Goal: Information Seeking & Learning: Learn about a topic

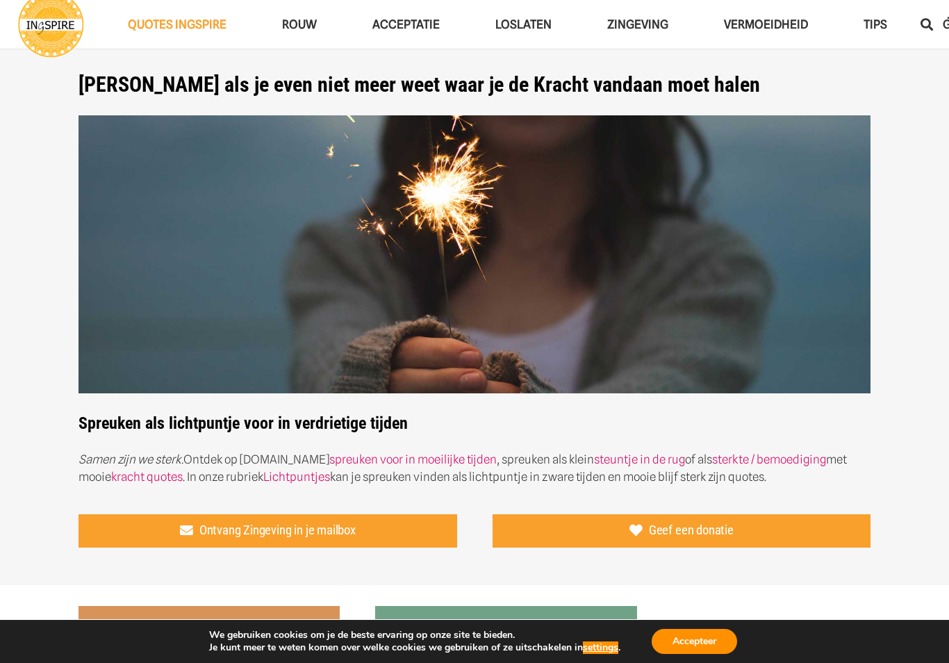
click at [374, 462] on link "spreuken voor in moeilijke tijden" at bounding box center [413, 459] width 168 height 14
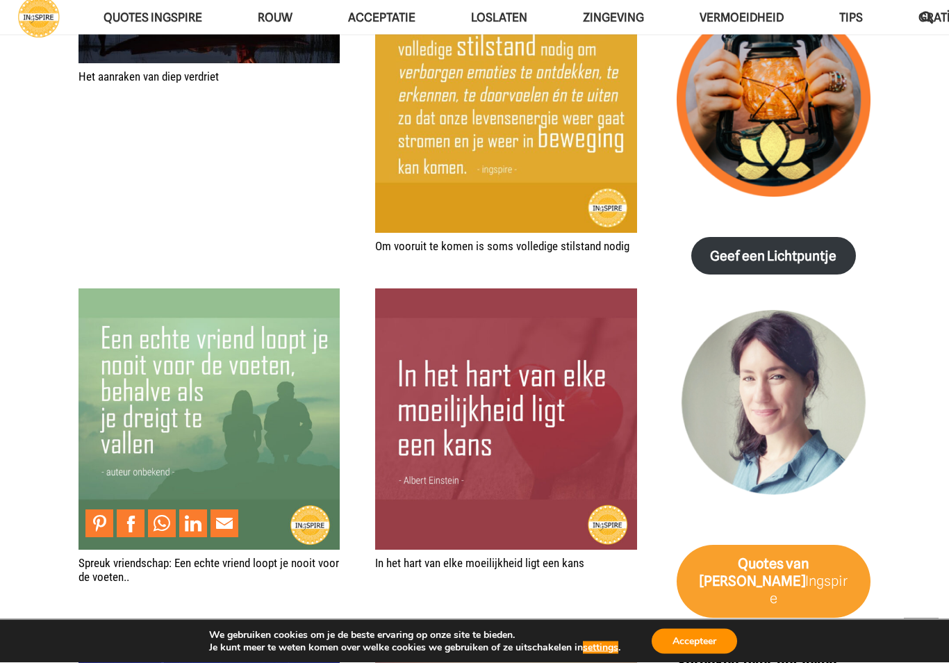
scroll to position [1640, 0]
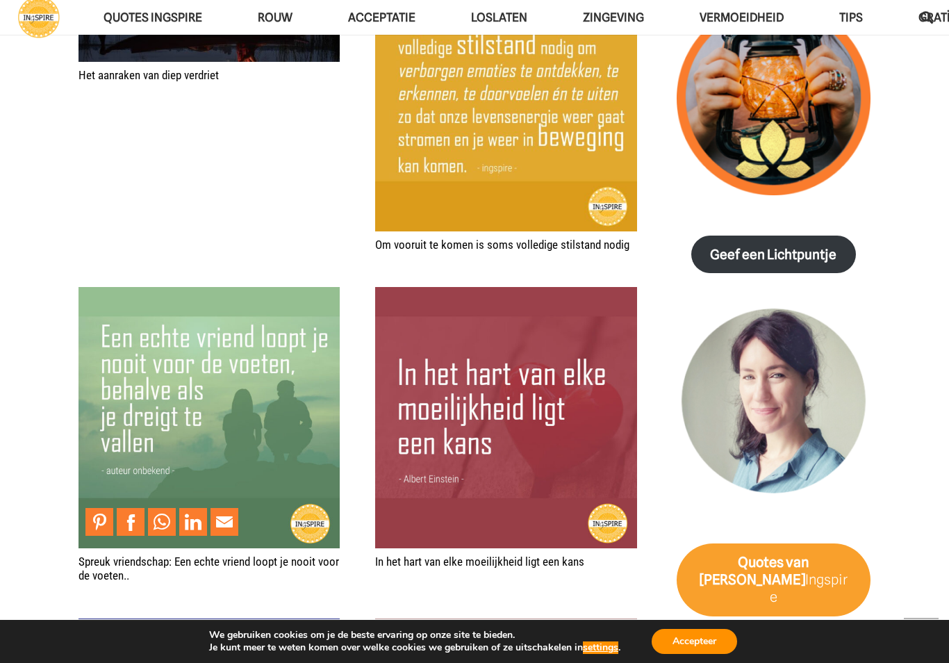
click at [58, 465] on section "Waar leegte heerst is alles aanwezig voor een nieuw begin © citaat van Ingspire…" at bounding box center [474, 196] width 949 height 2611
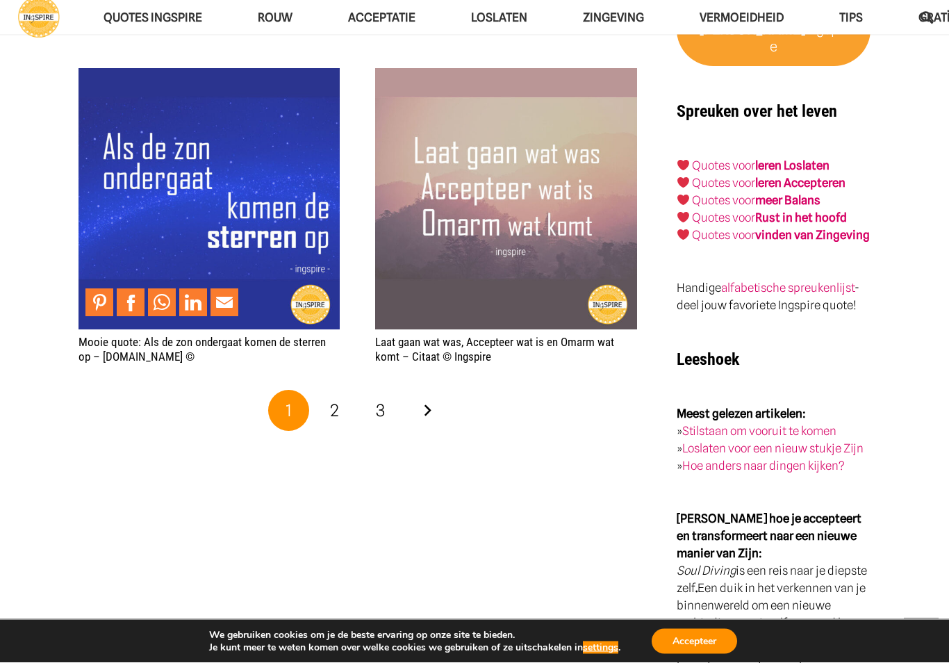
scroll to position [2192, 0]
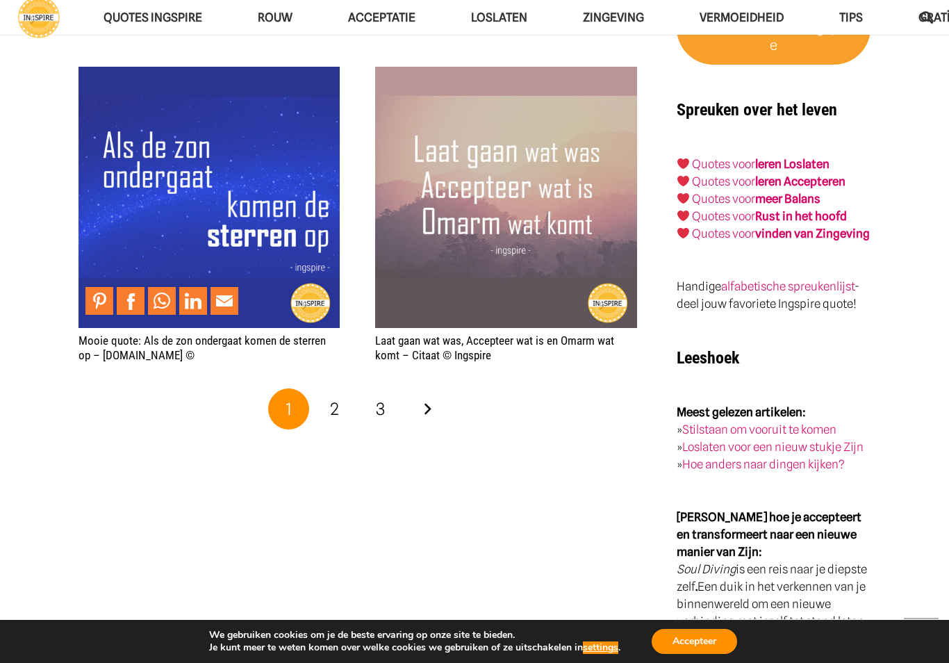
click at [333, 411] on span "2" at bounding box center [334, 409] width 9 height 20
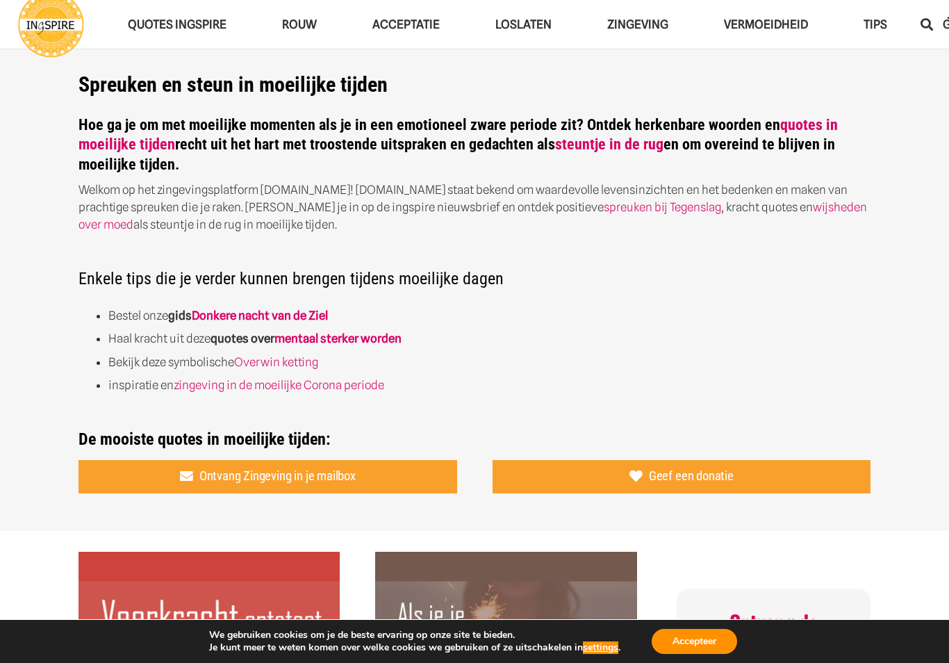
click at [106, 152] on link "quotes in moeilijke tijden" at bounding box center [459, 135] width 760 height 38
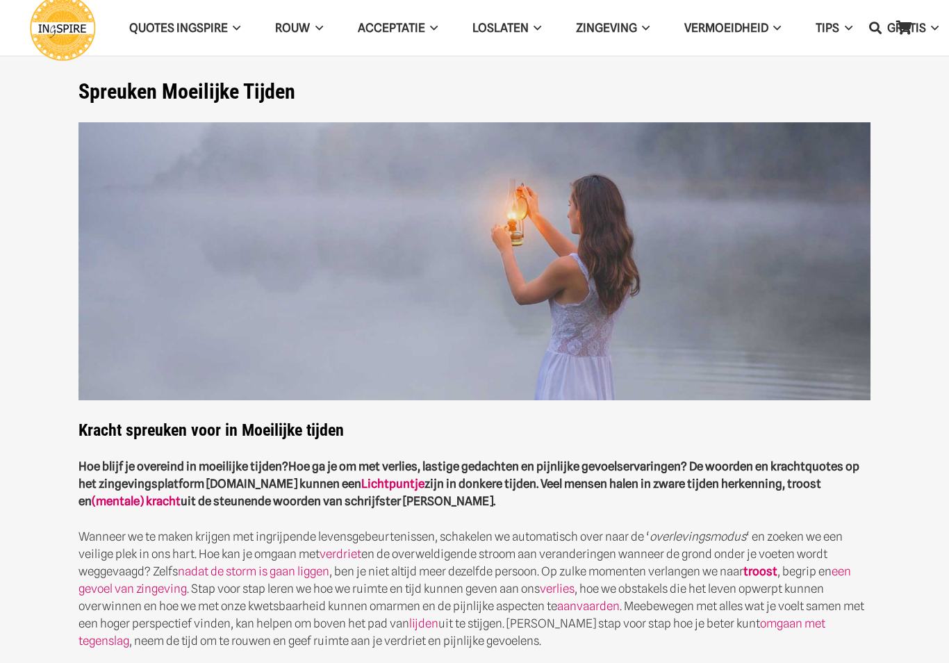
click at [51, 414] on section "Spreuken Moeilijke Tijden Kracht spreuken voor in Moeilijke tijden Hoe blijf je…" at bounding box center [474, 521] width 949 height 1043
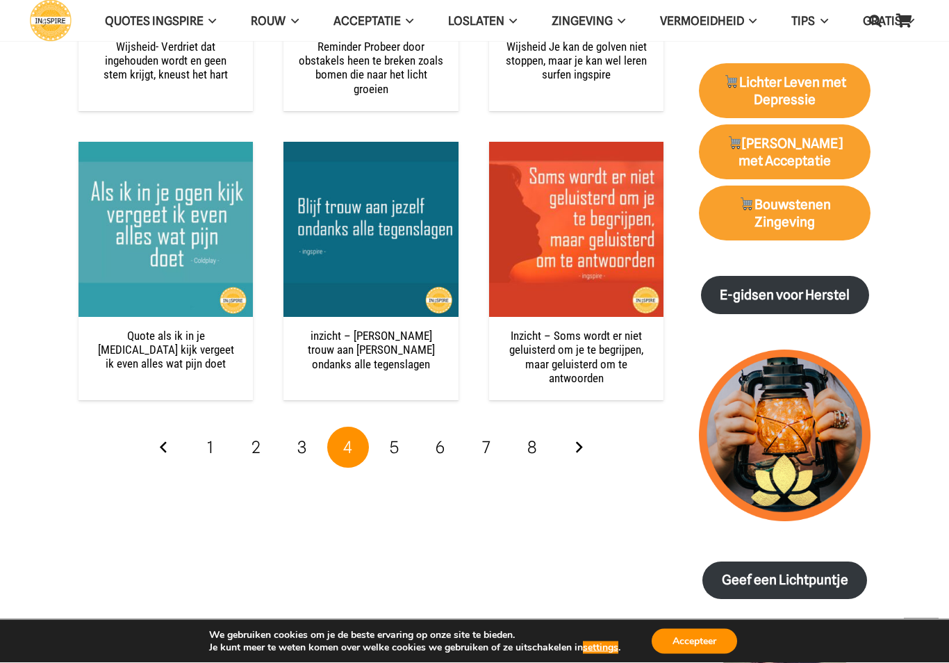
scroll to position [1779, 0]
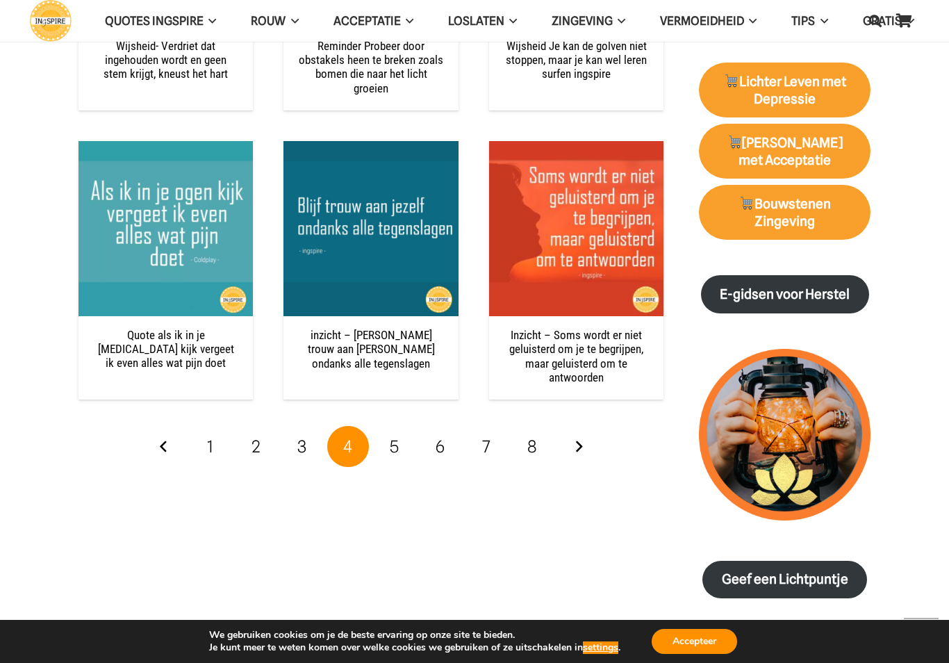
click at [395, 452] on link "5" at bounding box center [395, 447] width 42 height 42
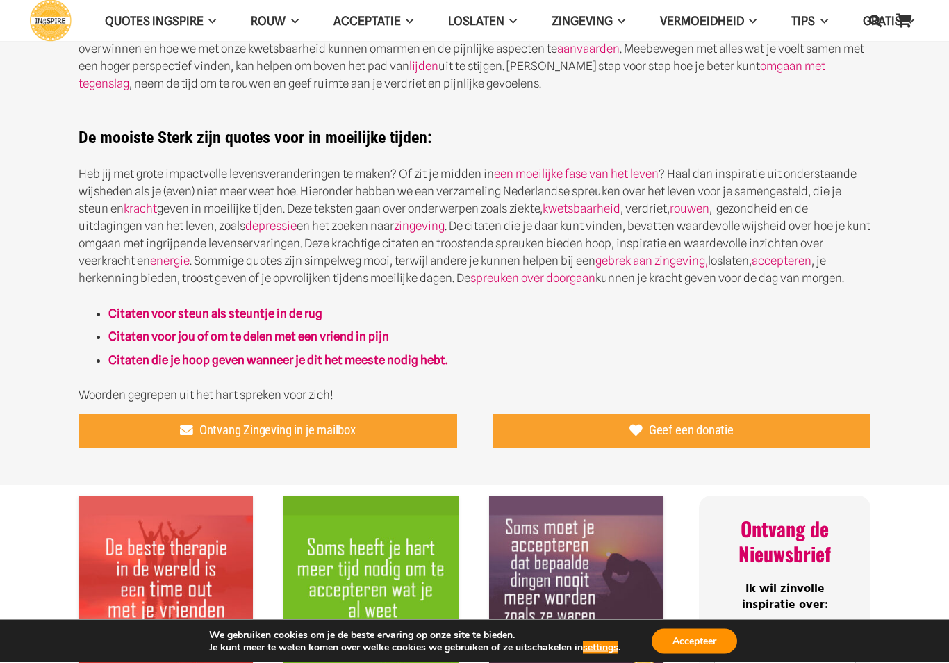
scroll to position [557, 0]
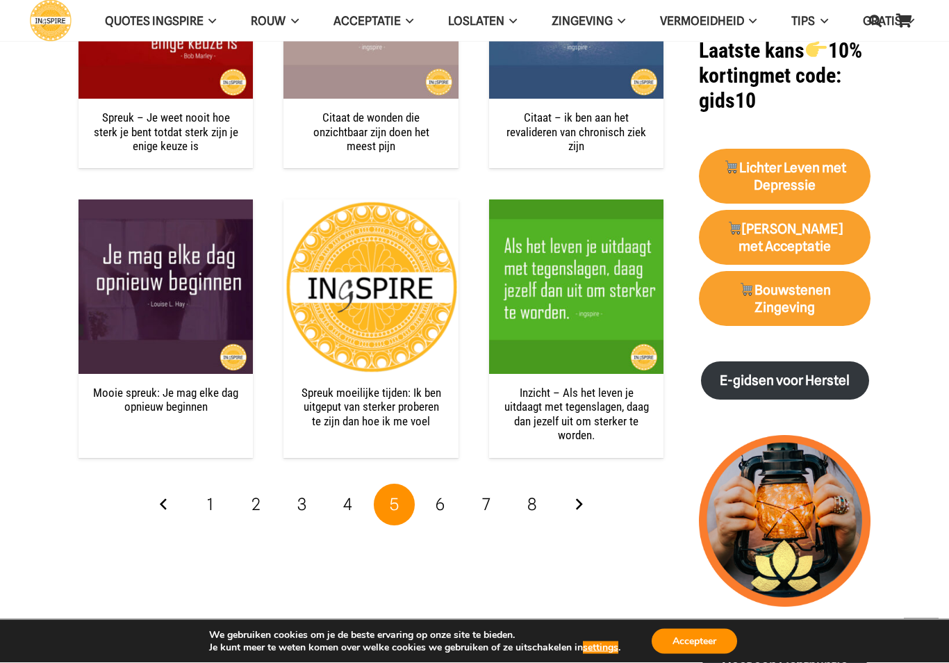
scroll to position [1693, 0]
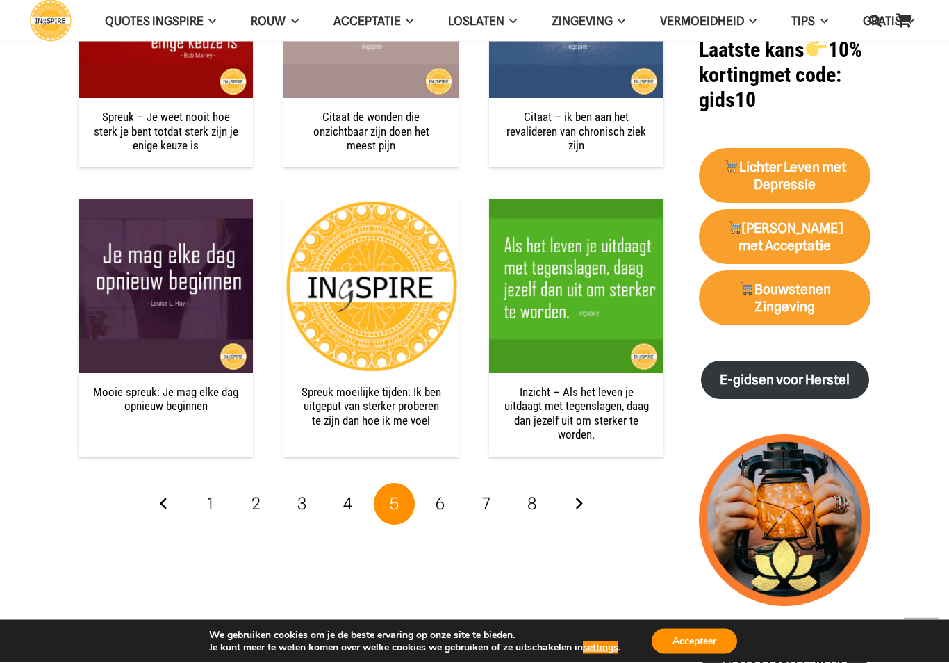
click at [441, 508] on link "6" at bounding box center [441, 505] width 42 height 42
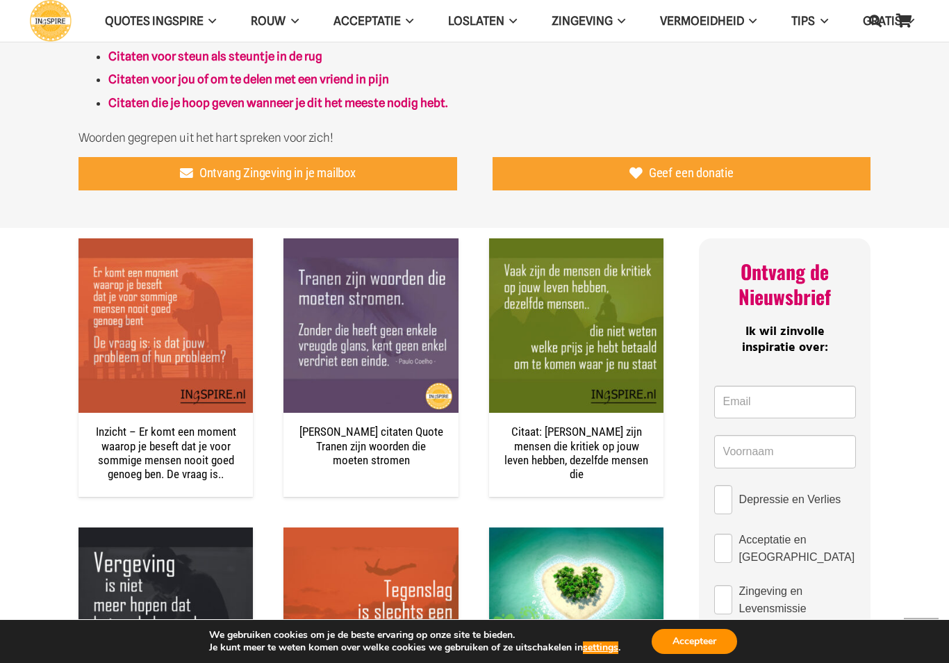
scroll to position [824, 0]
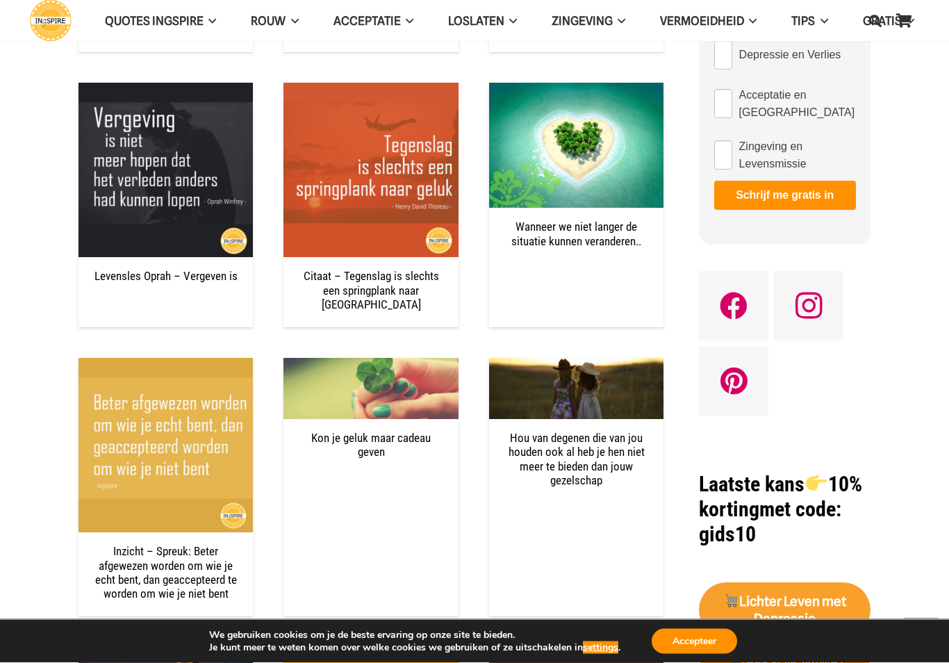
scroll to position [1260, 0]
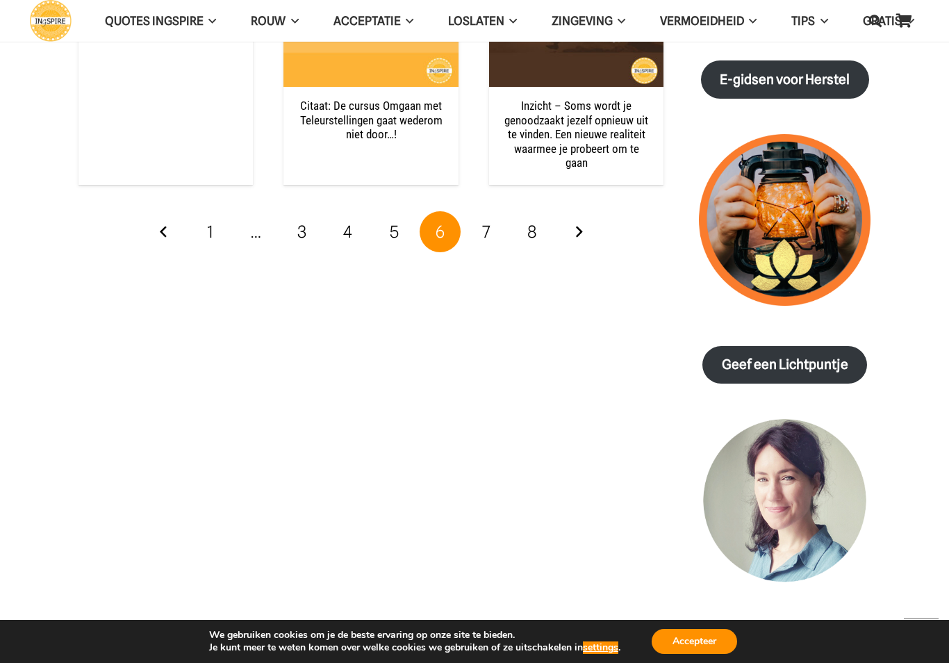
scroll to position [1995, 0]
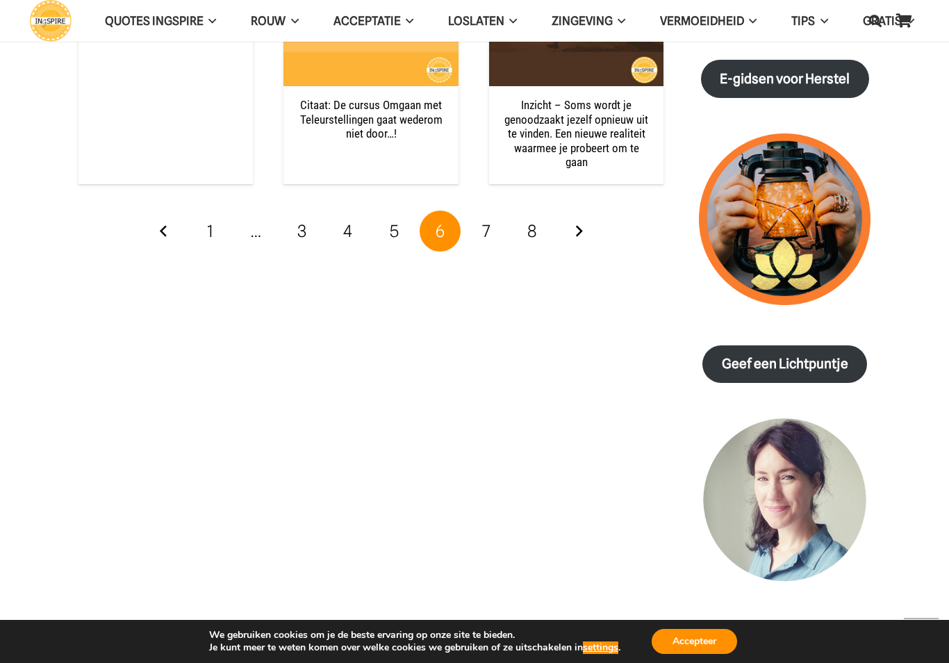
click at [482, 221] on span "7" at bounding box center [486, 231] width 8 height 20
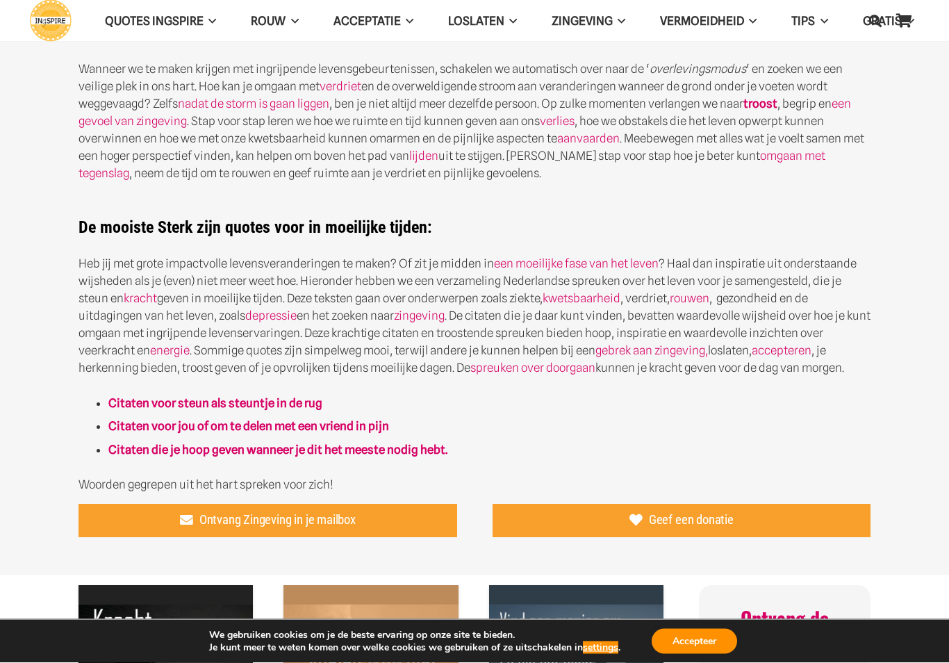
scroll to position [468, 0]
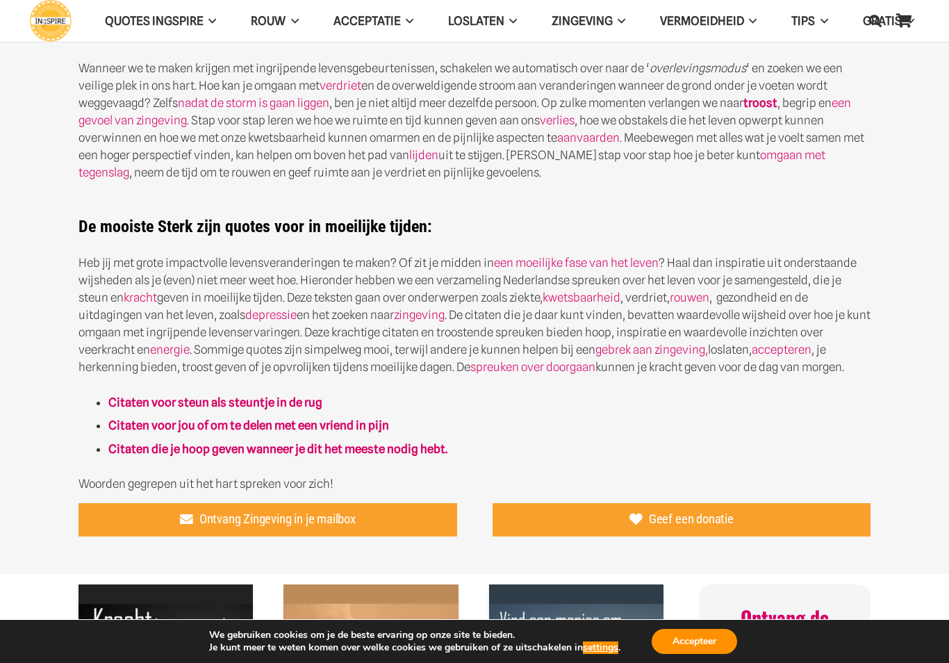
click at [152, 428] on strong "Citaten voor jou of om te delen met een vriend in pijn" at bounding box center [248, 425] width 281 height 14
click at [90, 415] on div "Kracht spreuken voor in Moeilijke tijden Hoe blijf je overeind in moeilijke tij…" at bounding box center [475, 74] width 792 height 840
click at [242, 418] on strong "Citaten voor jou of om te delen met een vriend in pijn" at bounding box center [248, 425] width 281 height 14
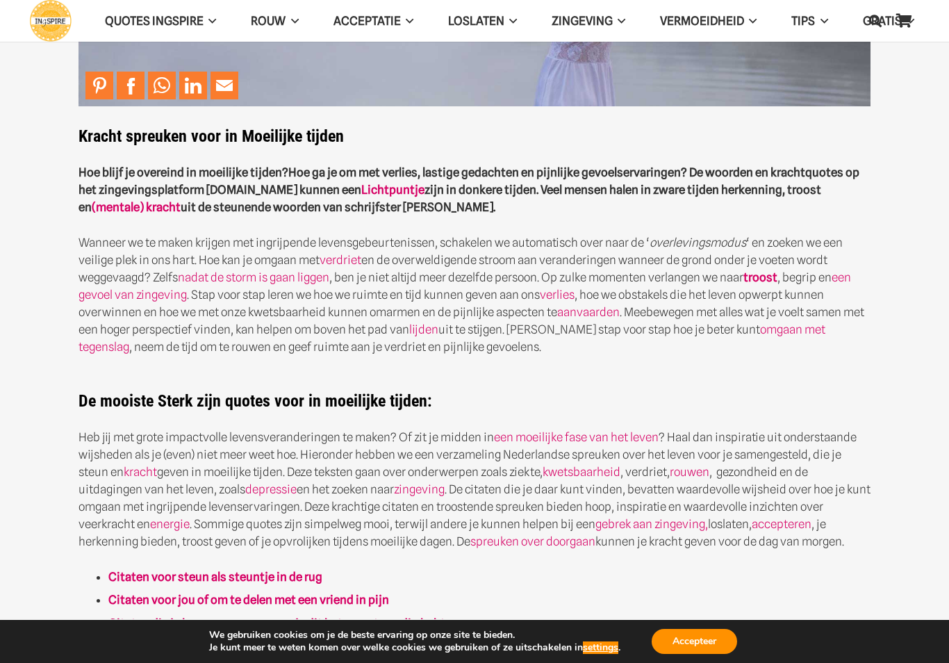
scroll to position [311, 0]
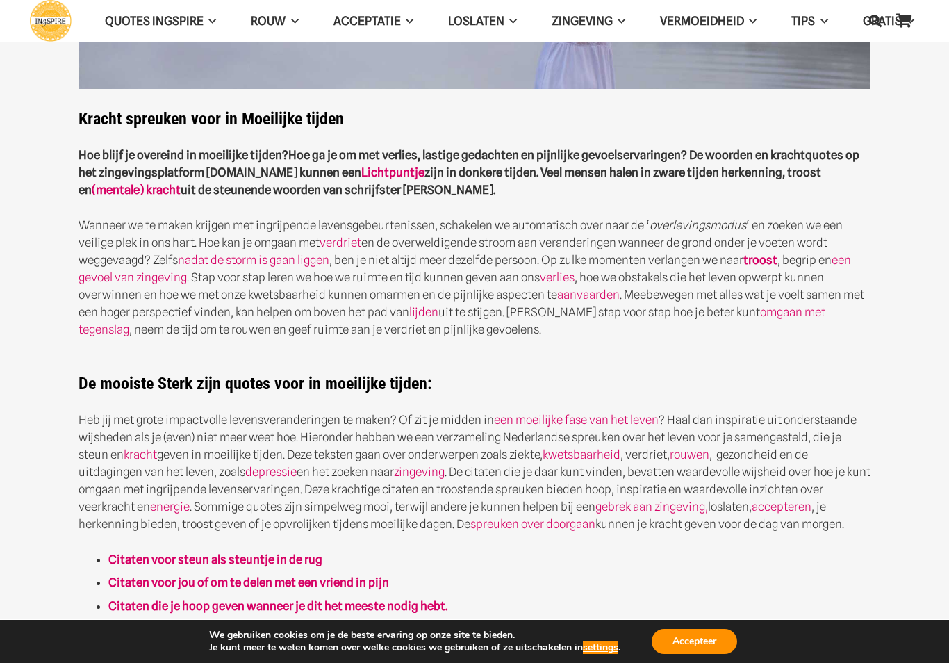
click at [231, 289] on p "Wanneer we te maken krijgen met ingrijpende levensgebeurtenissen, schakelen we …" at bounding box center [475, 278] width 792 height 122
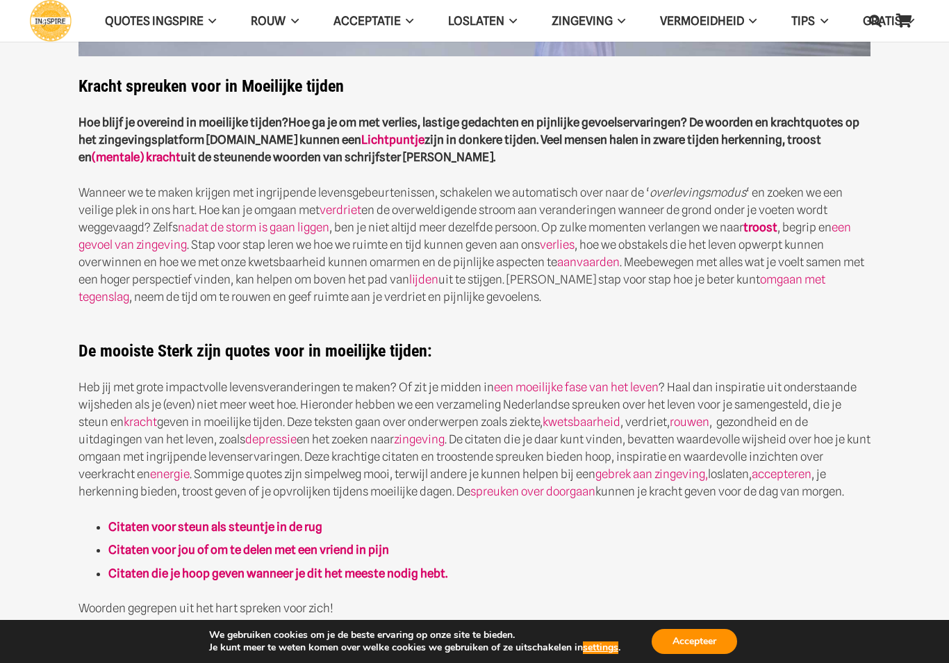
scroll to position [343, 0]
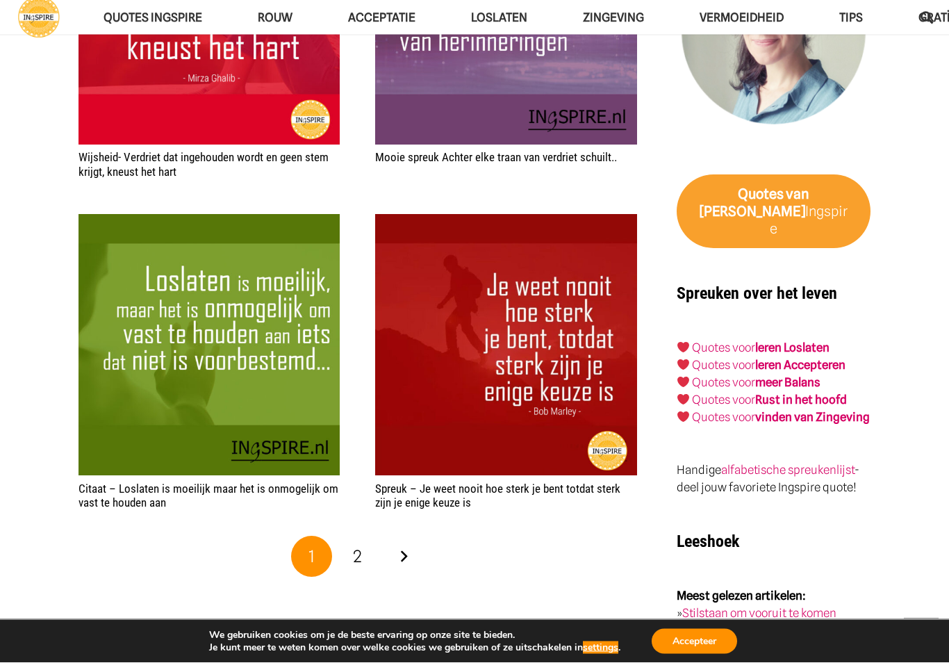
scroll to position [2130, 0]
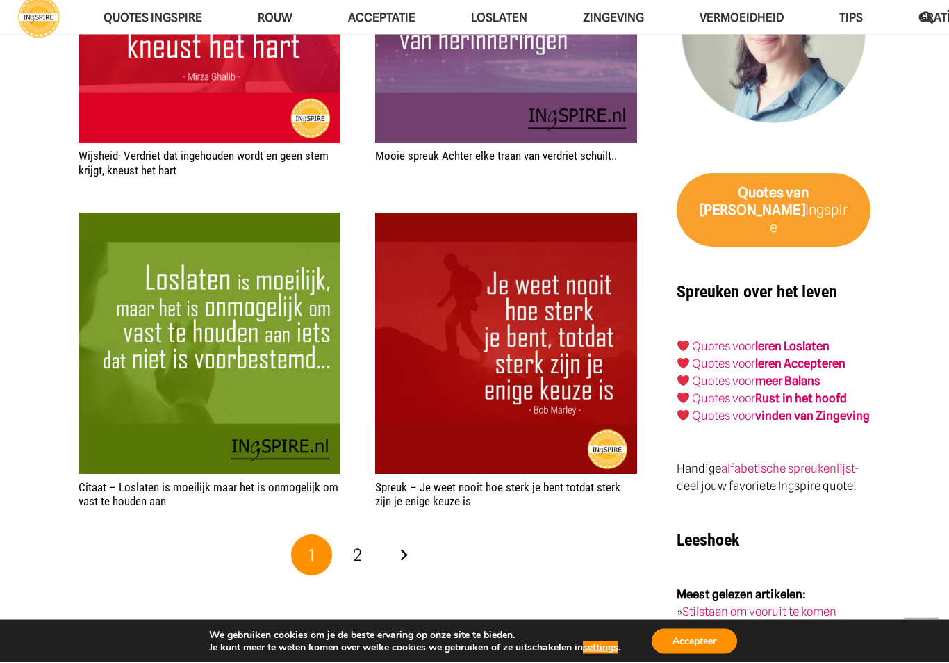
click at [357, 553] on span "2" at bounding box center [357, 556] width 9 height 20
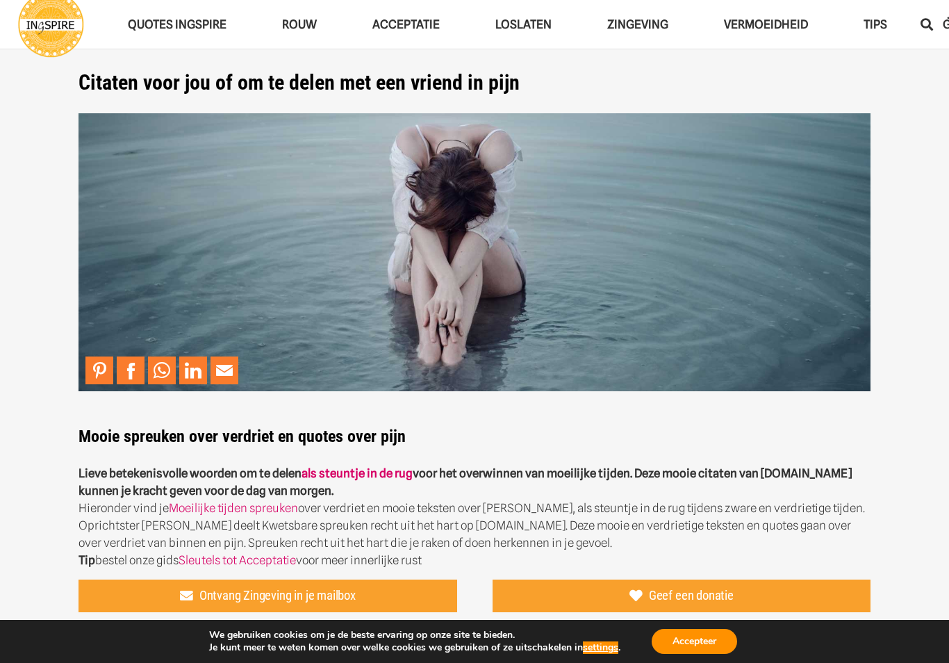
scroll to position [0, 0]
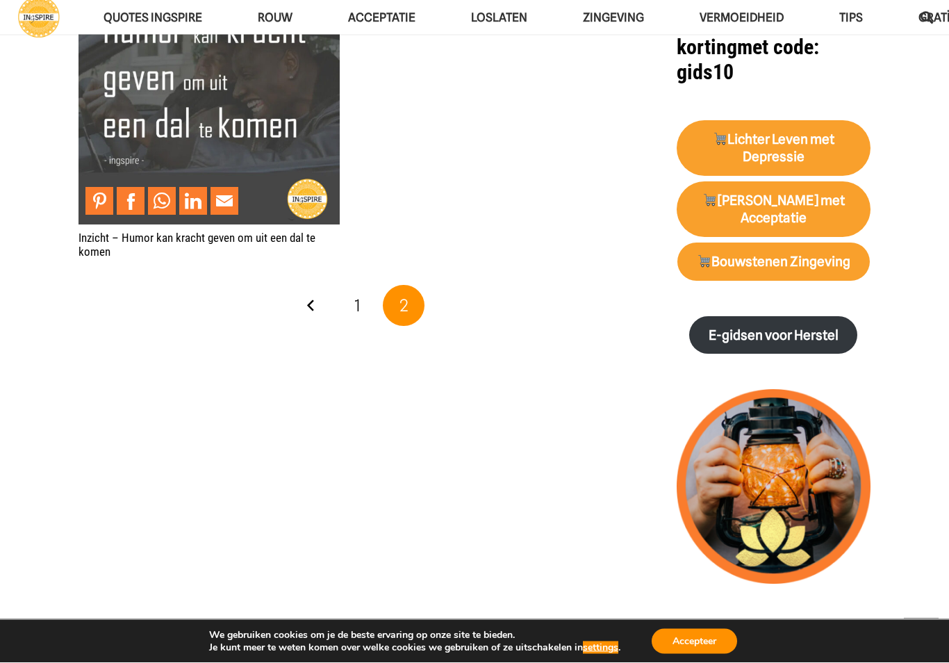
scroll to position [1373, 0]
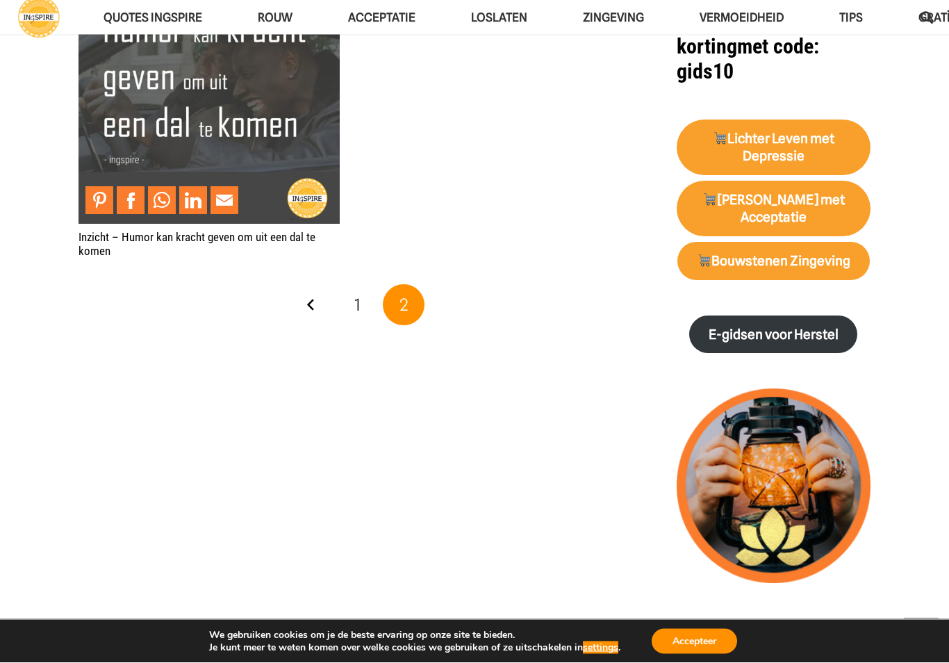
click at [695, 654] on button "Accepteer" at bounding box center [694, 641] width 85 height 25
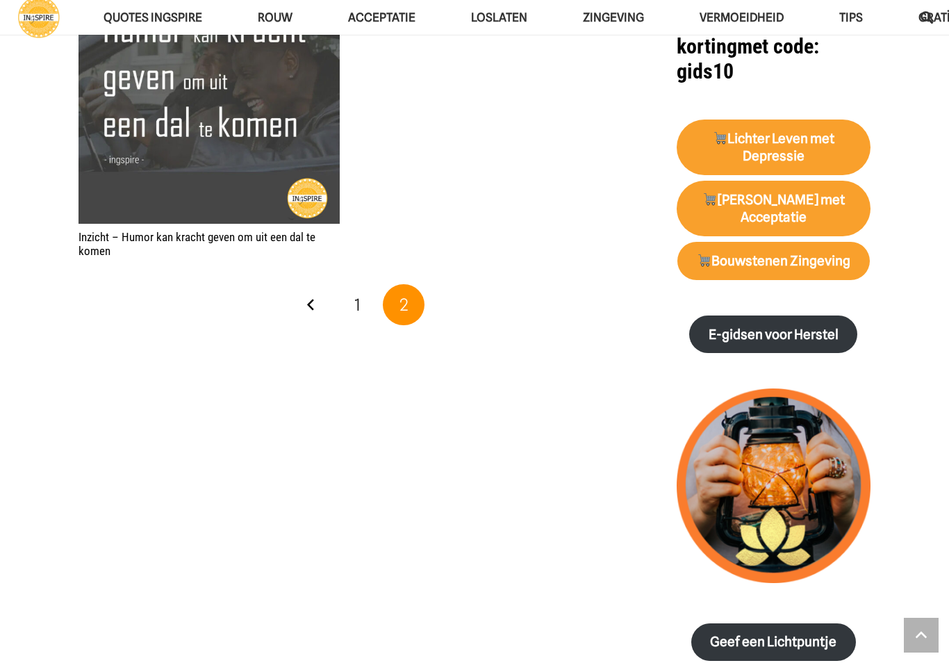
click at [407, 304] on span "2" at bounding box center [404, 305] width 9 height 20
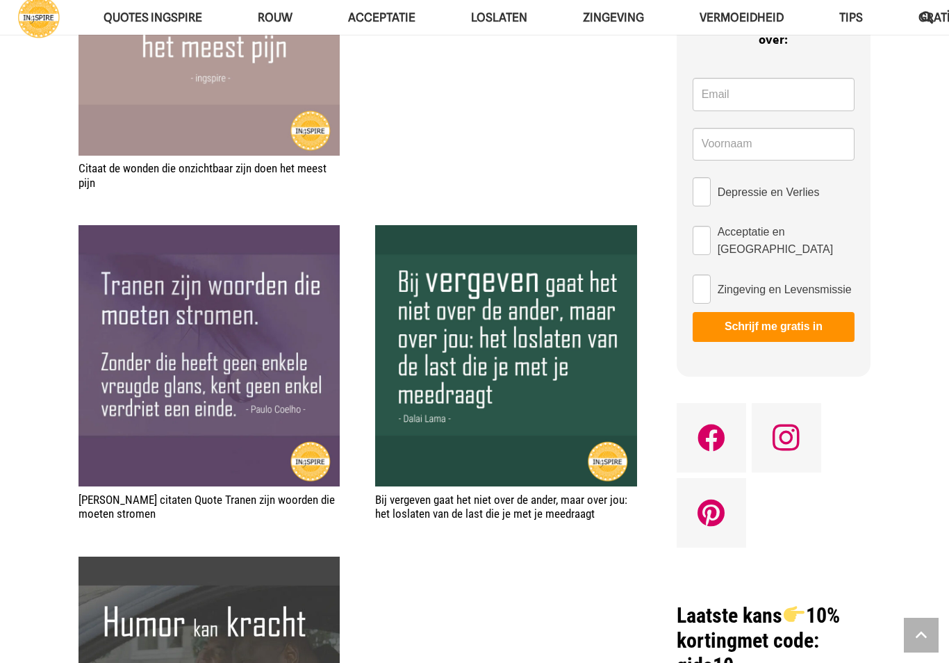
scroll to position [778, 0]
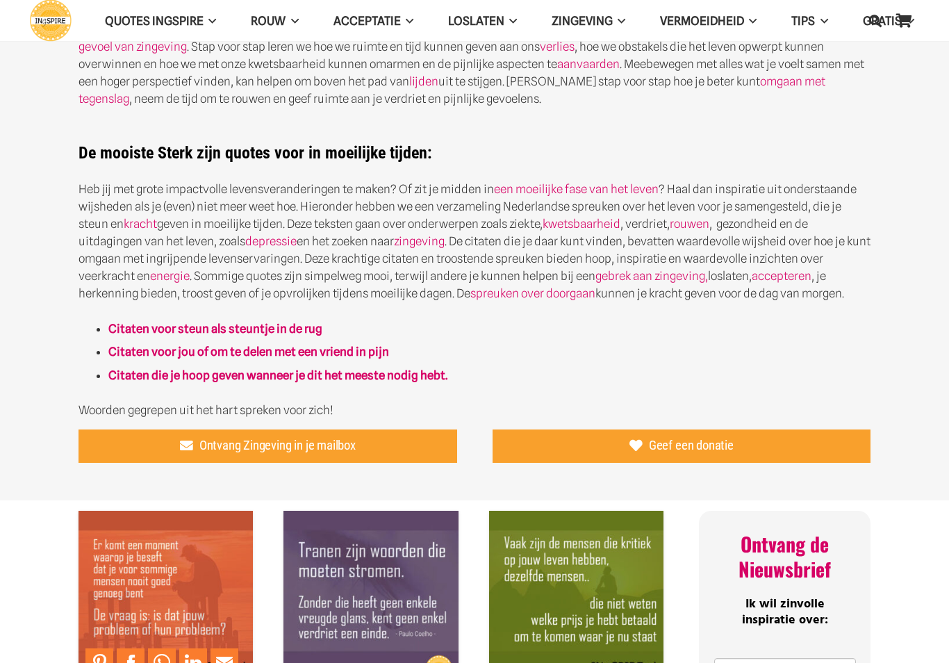
scroll to position [542, 0]
click at [166, 379] on strong "Citaten die je hoop geven wanneer je dit het meeste nodig hebt." at bounding box center [277, 375] width 339 height 14
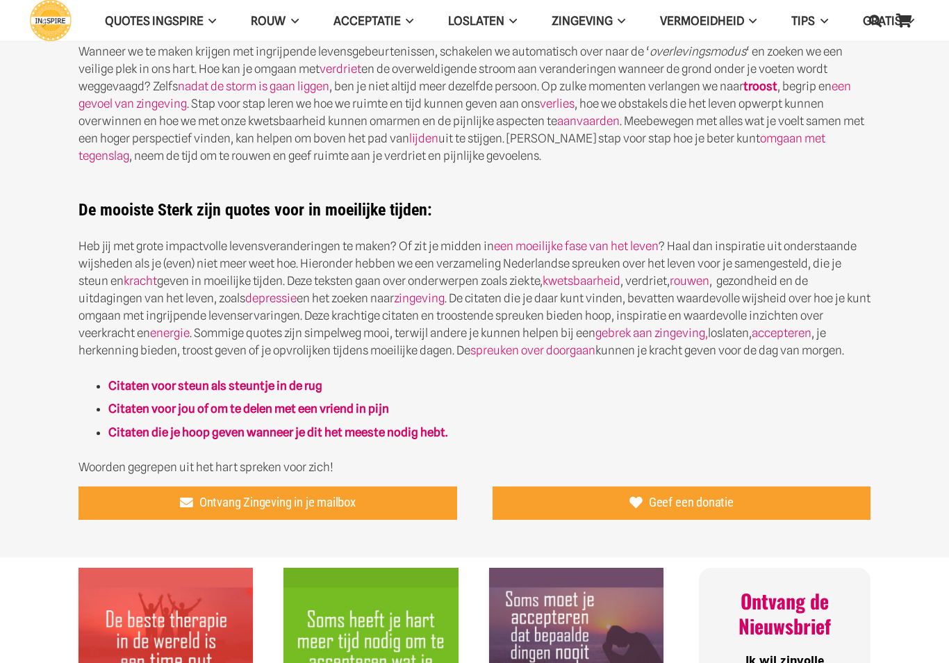
scroll to position [485, 0]
click at [155, 434] on strong "Citaten die je hoop geven wanneer je dit het meeste nodig hebt." at bounding box center [277, 432] width 339 height 14
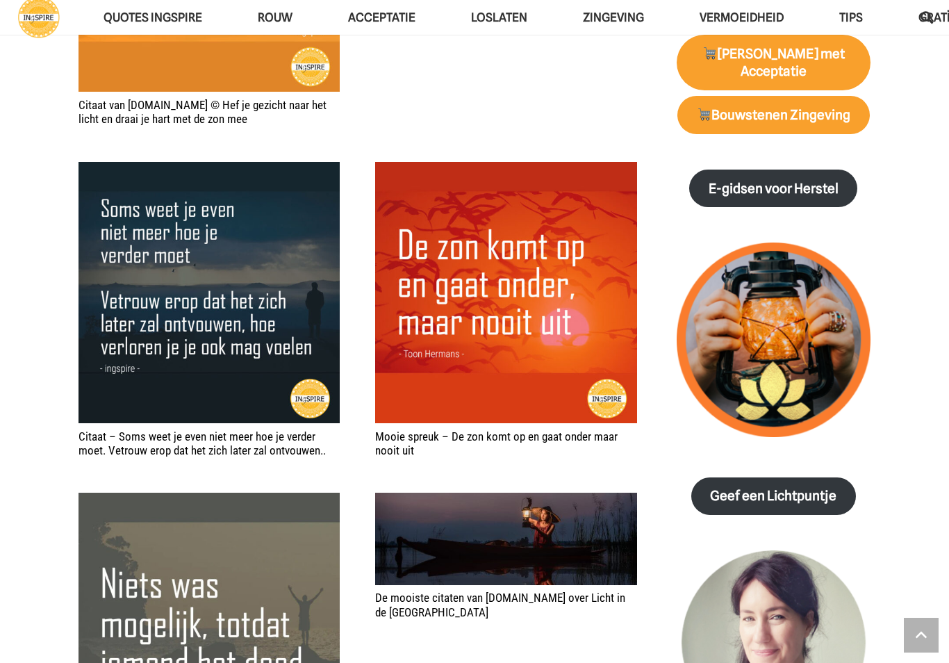
scroll to position [1466, 0]
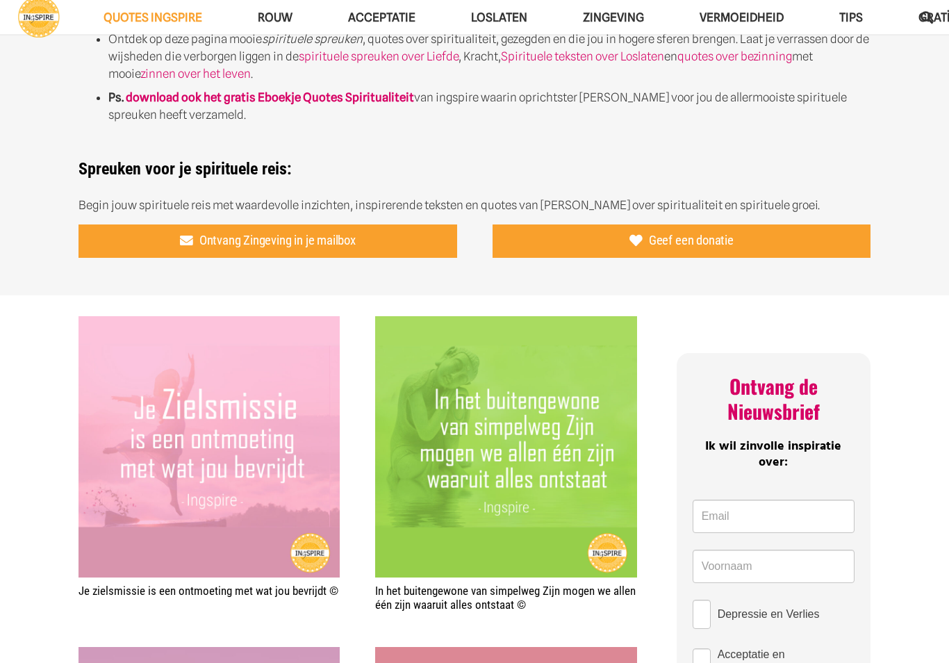
scroll to position [542, 0]
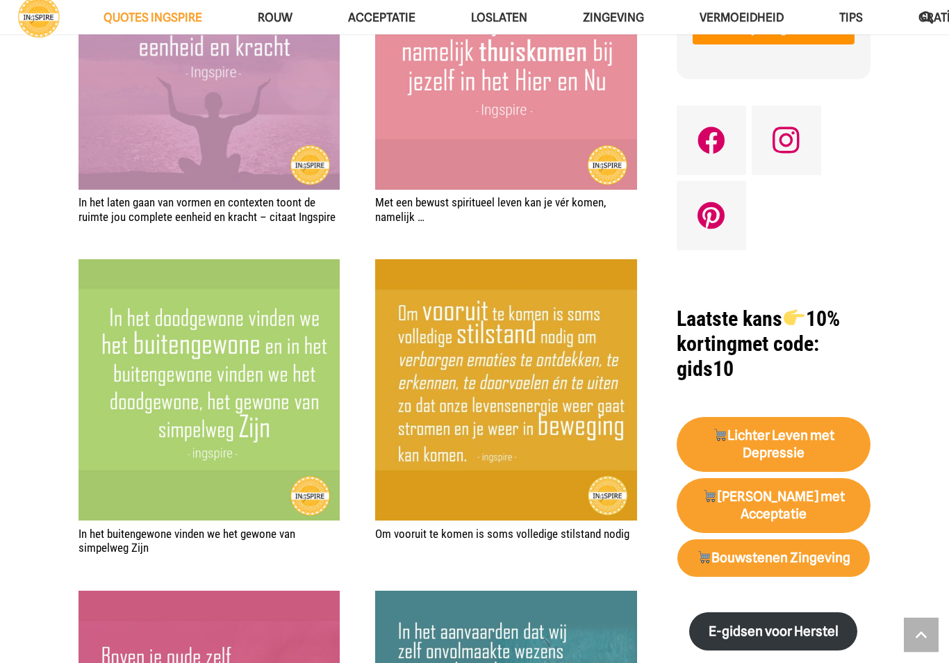
scroll to position [1262, 0]
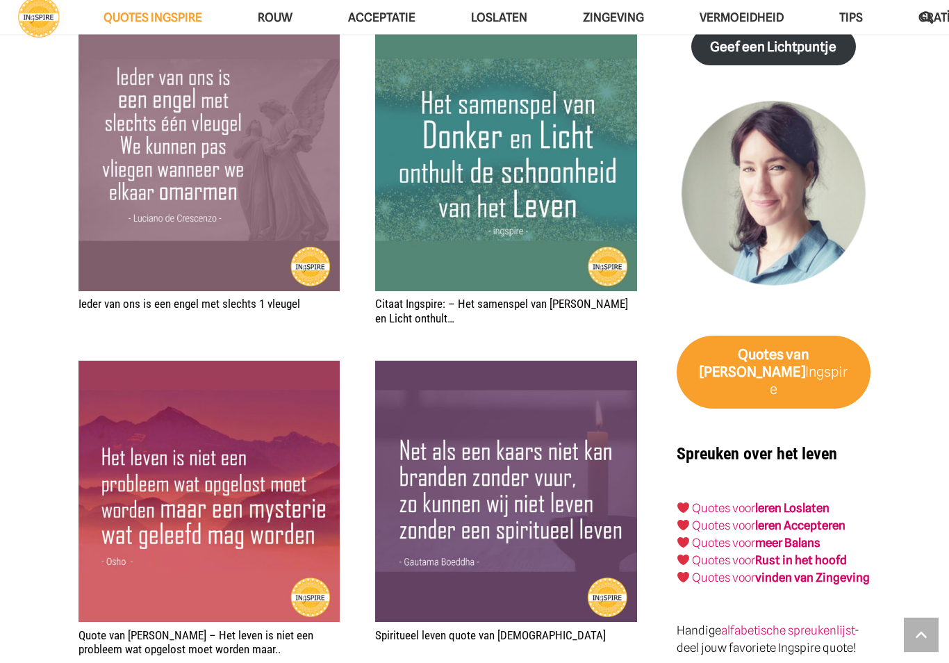
scroll to position [2156, 0]
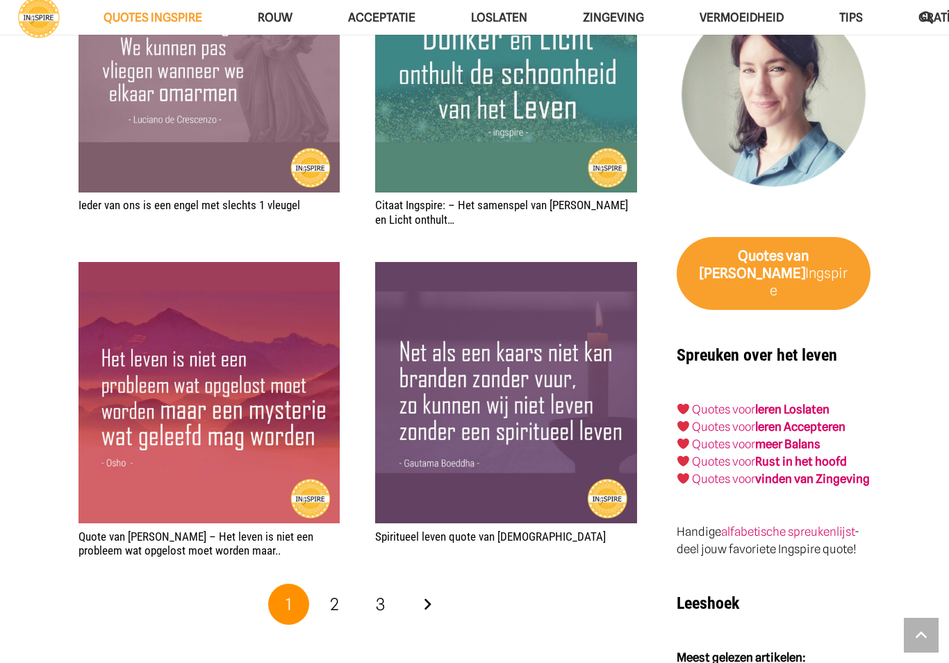
scroll to position [2266, 0]
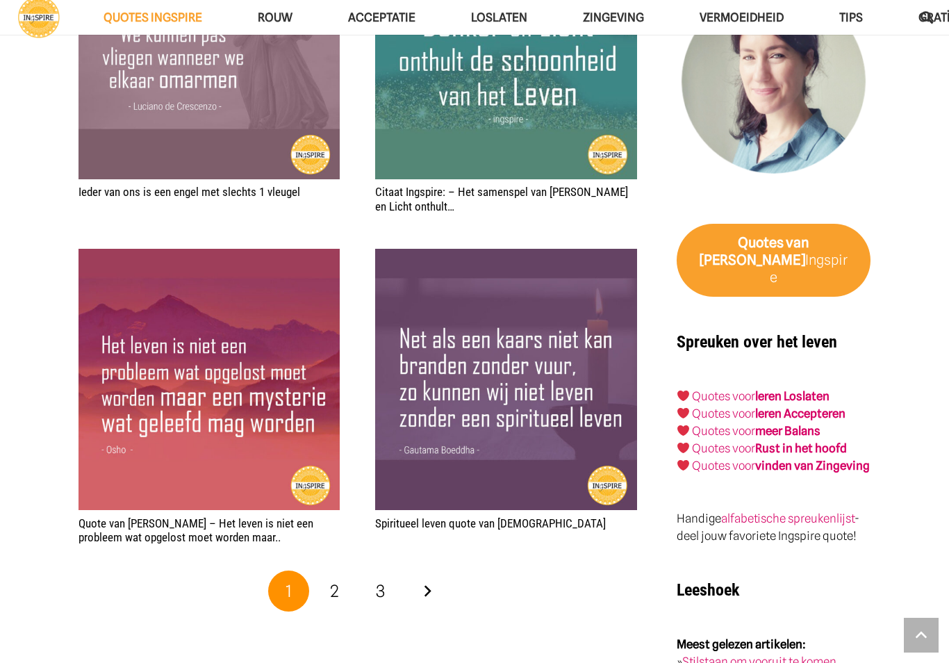
click at [328, 590] on link "2" at bounding box center [335, 592] width 42 height 42
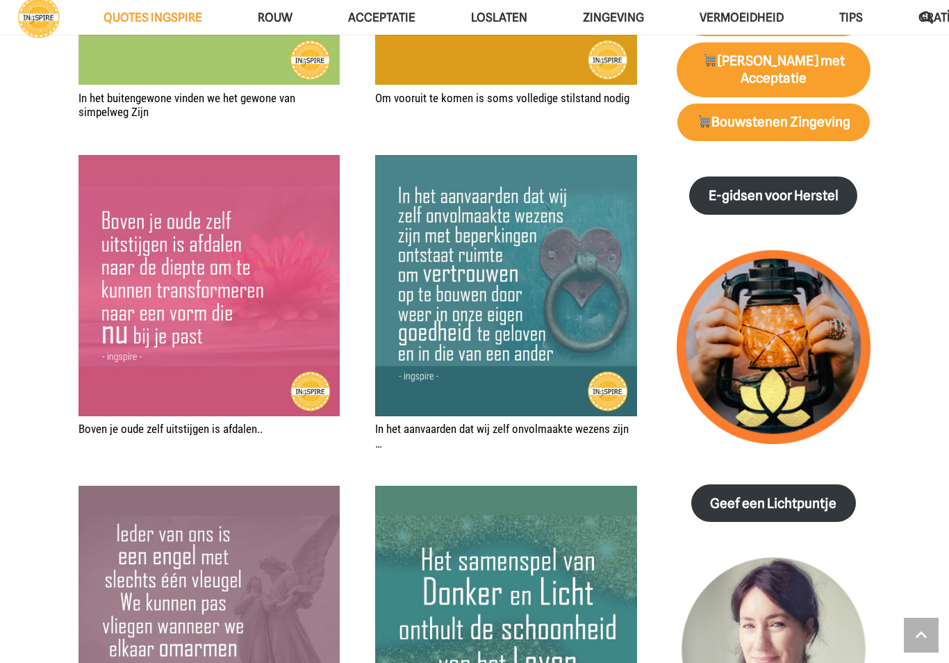
scroll to position [1694, 0]
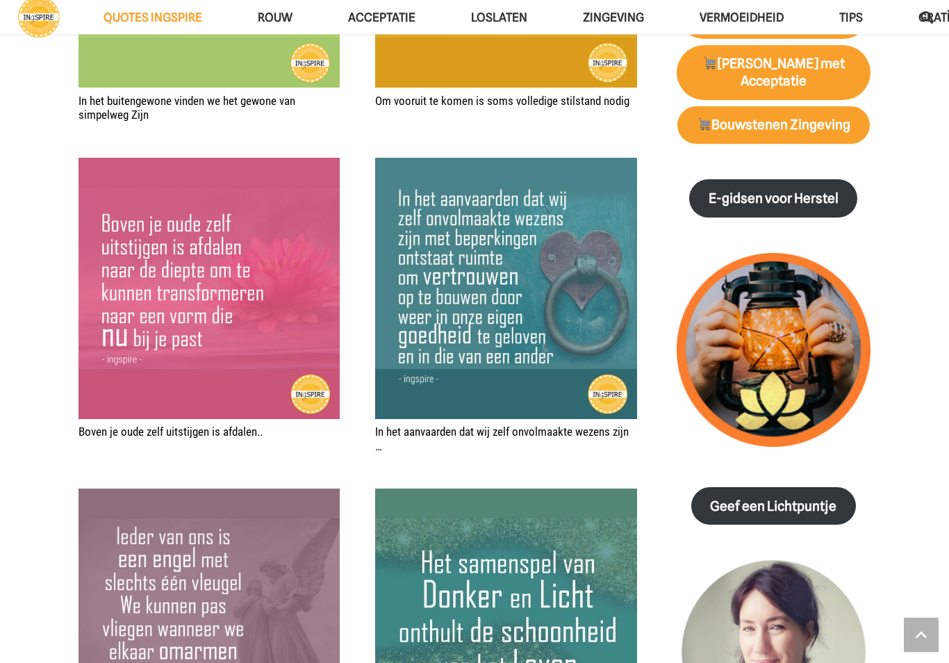
click at [178, 562] on img "Ieder van ons is een engel met slechts 1 vleugel" at bounding box center [209, 619] width 261 height 261
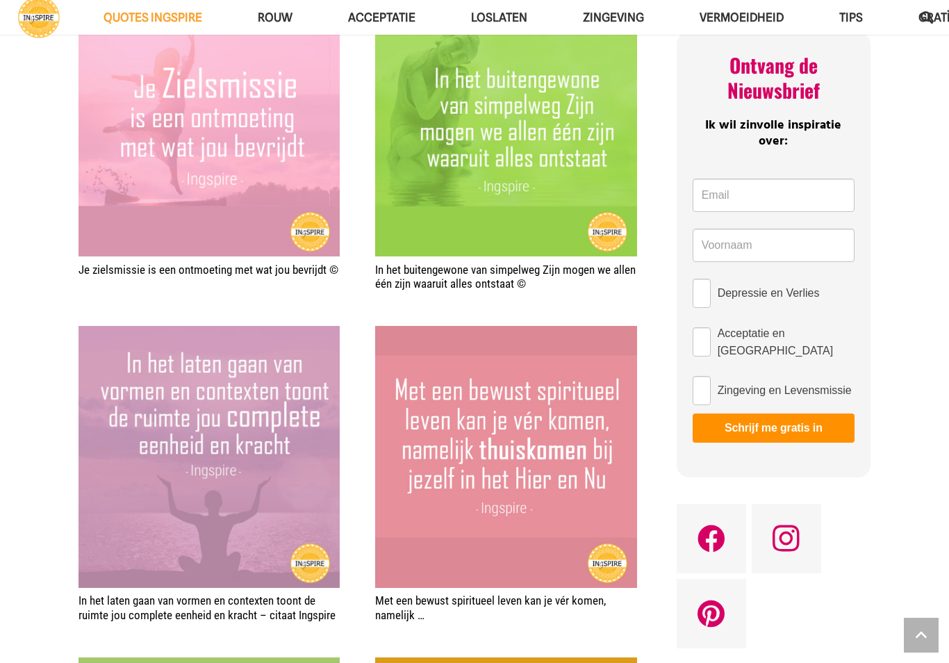
scroll to position [863, 0]
click at [642, 18] on span "Zingeving" at bounding box center [613, 17] width 61 height 14
click at [876, 15] on span "TIPS Menu" at bounding box center [869, 17] width 13 height 35
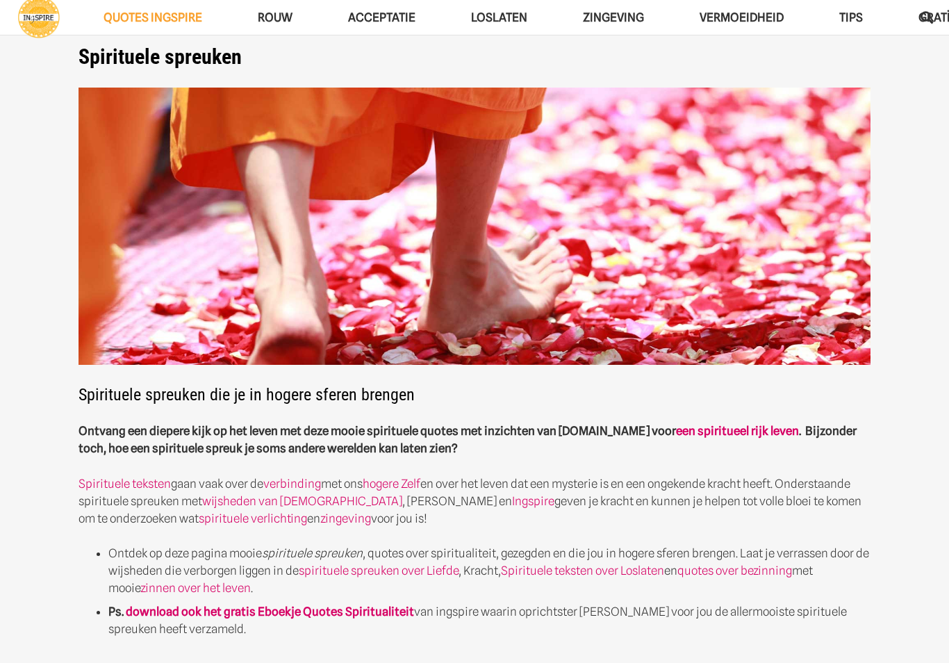
scroll to position [0, 0]
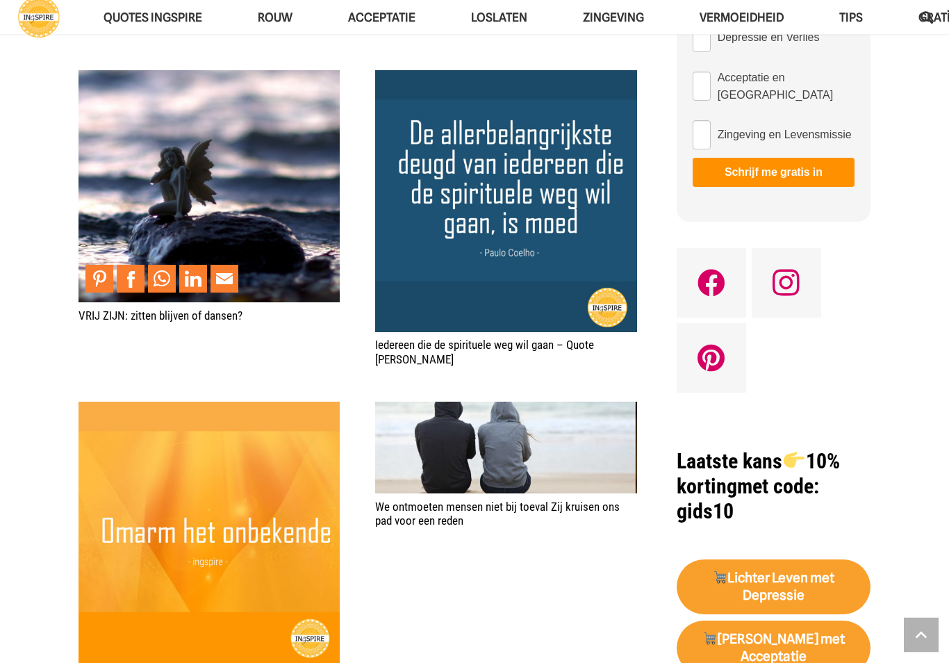
scroll to position [1120, 0]
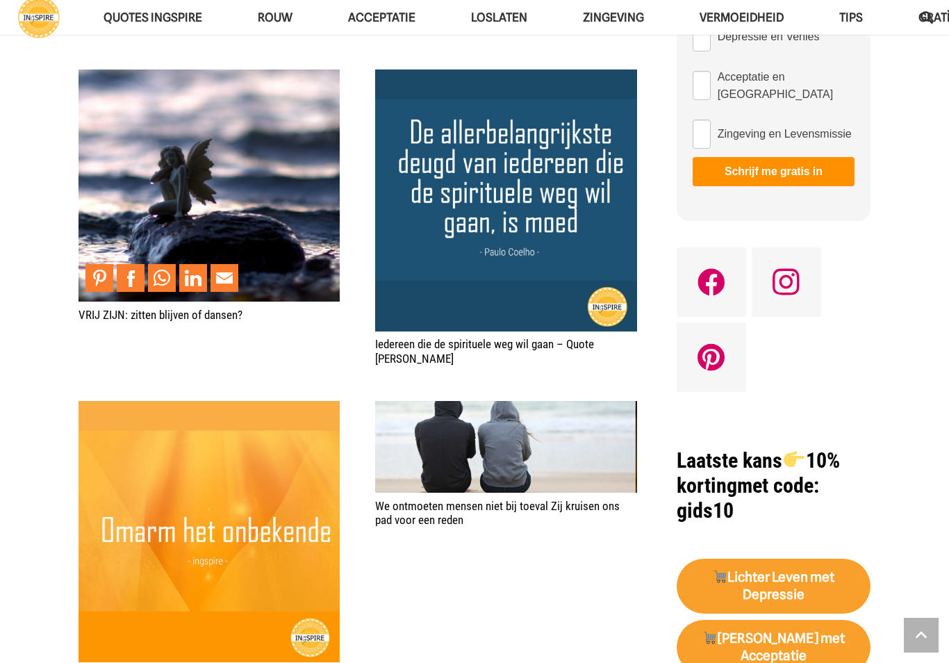
click at [79, 490] on img "Spreuk – omarm het onbekende" at bounding box center [209, 531] width 261 height 261
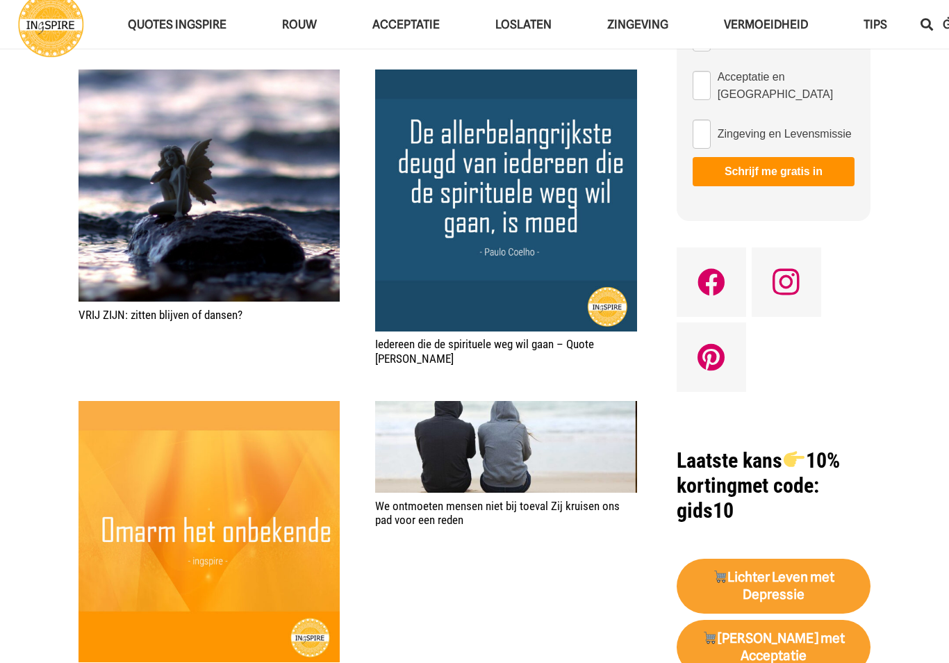
scroll to position [0, 0]
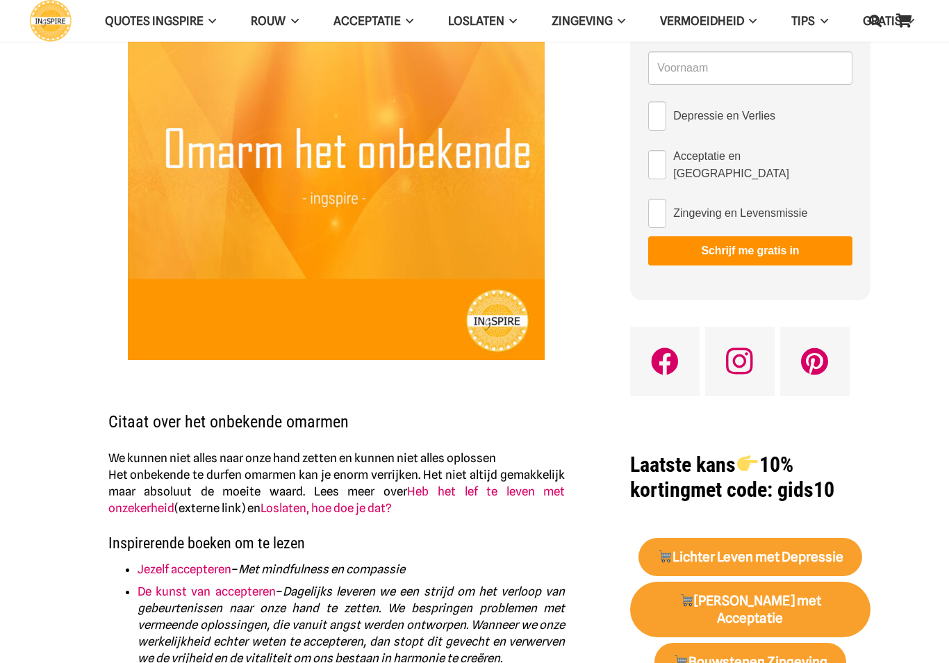
scroll to position [182, 0]
